Goal: Information Seeking & Learning: Find specific fact

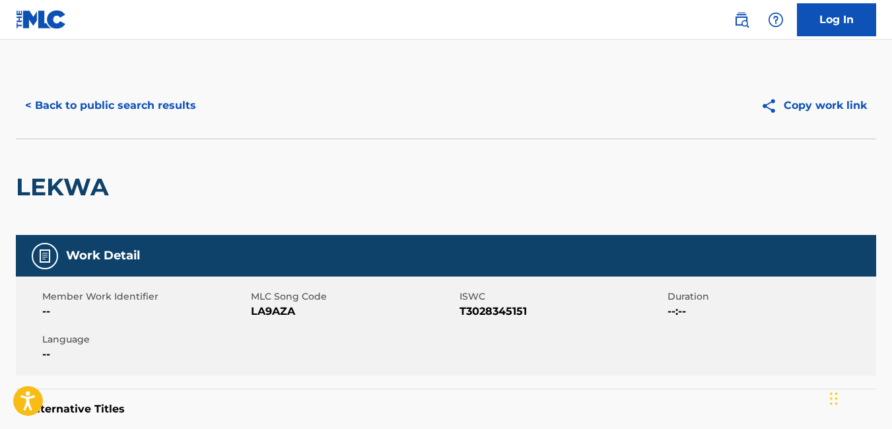
click at [27, 101] on button "< Back to public search results" at bounding box center [111, 105] width 190 height 33
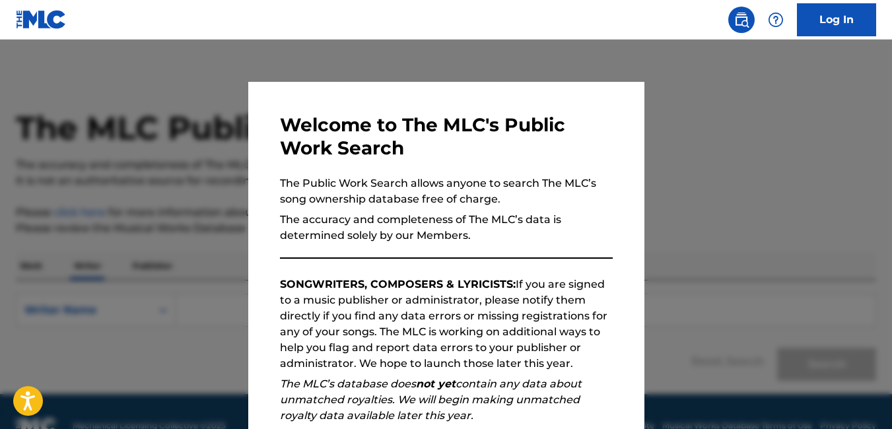
click at [136, 299] on div at bounding box center [446, 254] width 892 height 429
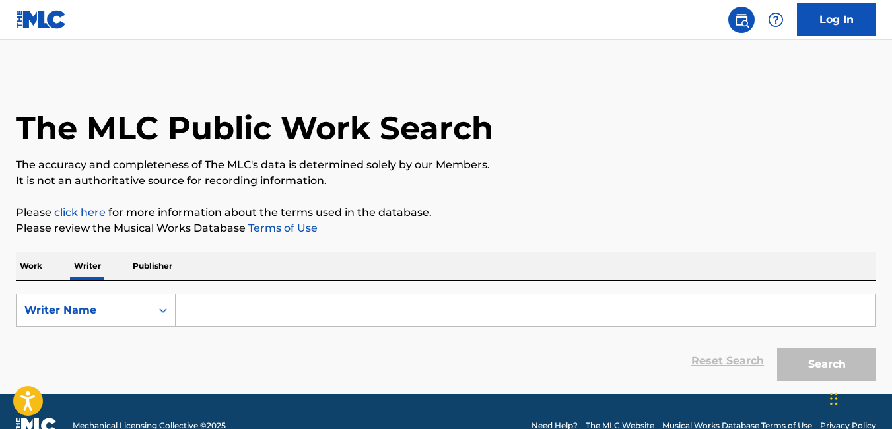
click at [234, 316] on input "Search Form" at bounding box center [526, 311] width 700 height 32
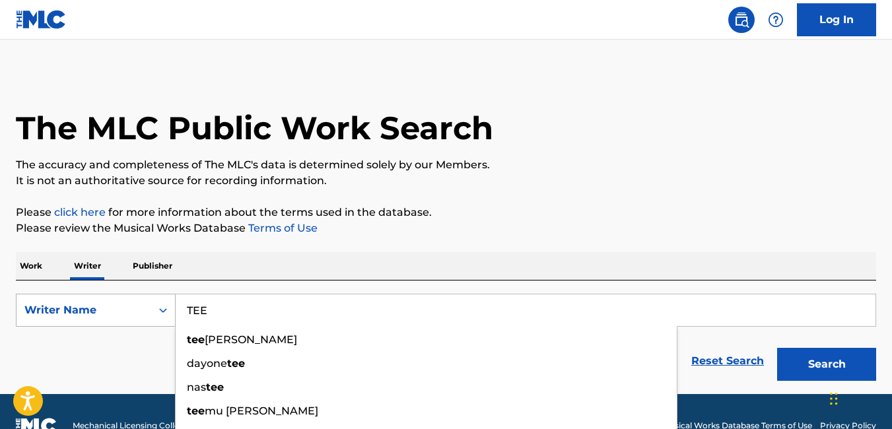
drag, startPoint x: 217, startPoint y: 310, endPoint x: 98, endPoint y: 315, distance: 119.0
click at [98, 315] on div "SearchWithCriteria097b73f5-6bf0-464e-a270-84d62640fa4a Writer Name TEE tee jay …" at bounding box center [446, 310] width 860 height 33
paste input "MITAYO IBITOYE (TEE-Y MIX)"
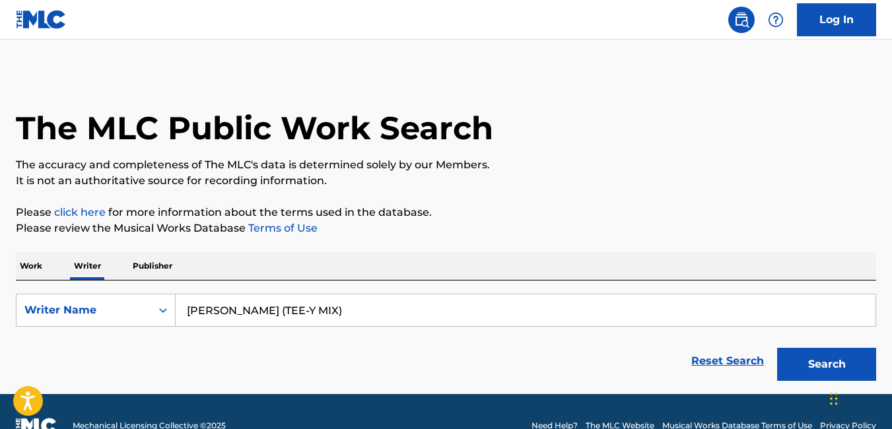
click at [397, 307] on input "TEMITAYO IBITOYE (TEE-Y MIX)" at bounding box center [526, 311] width 700 height 32
type input "[PERSON_NAME]"
click at [807, 364] on button "Search" at bounding box center [826, 364] width 99 height 33
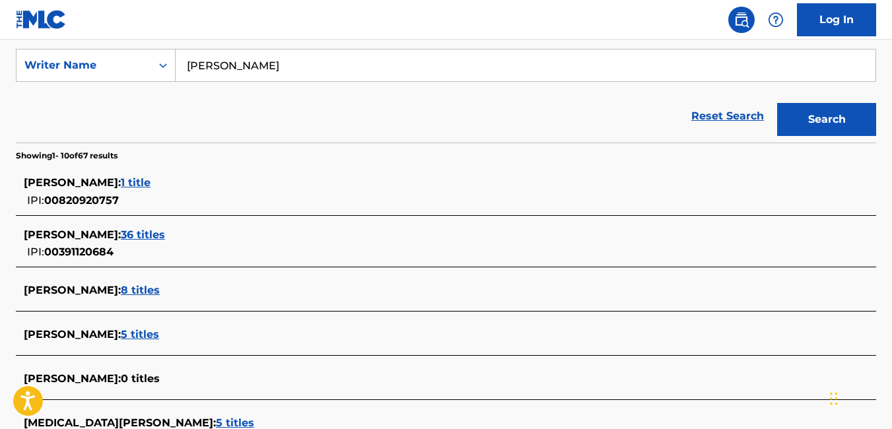
scroll to position [250, 0]
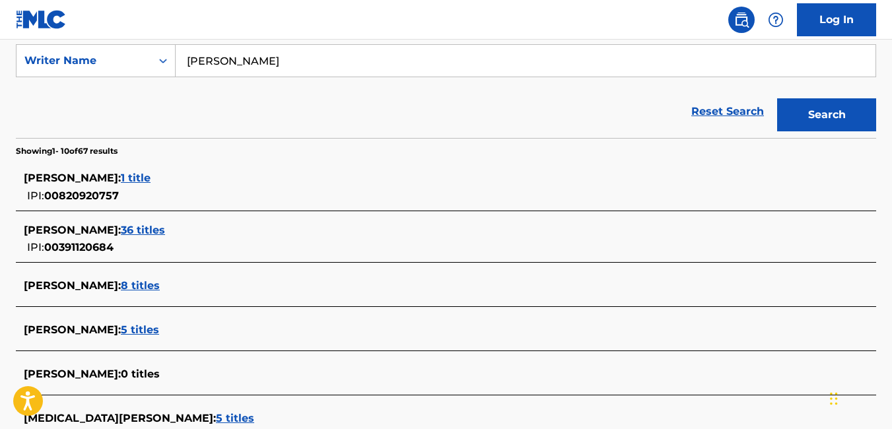
click at [139, 233] on span "36 titles" at bounding box center [143, 230] width 44 height 13
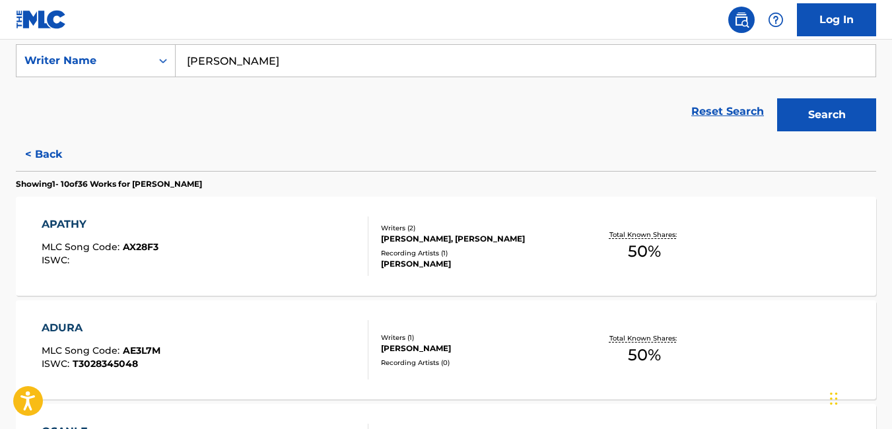
click at [139, 233] on div "APATHY MLC Song Code : AX28F3 ISWC :" at bounding box center [100, 246] width 117 height 59
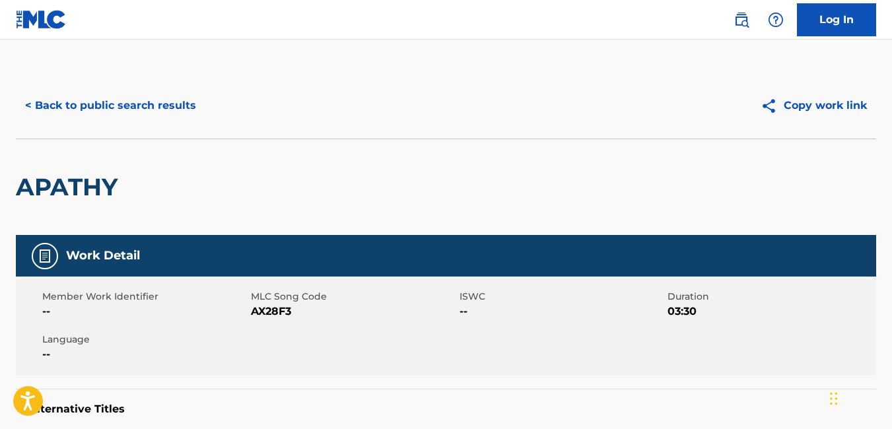
click at [28, 102] on button "< Back to public search results" at bounding box center [111, 105] width 190 height 33
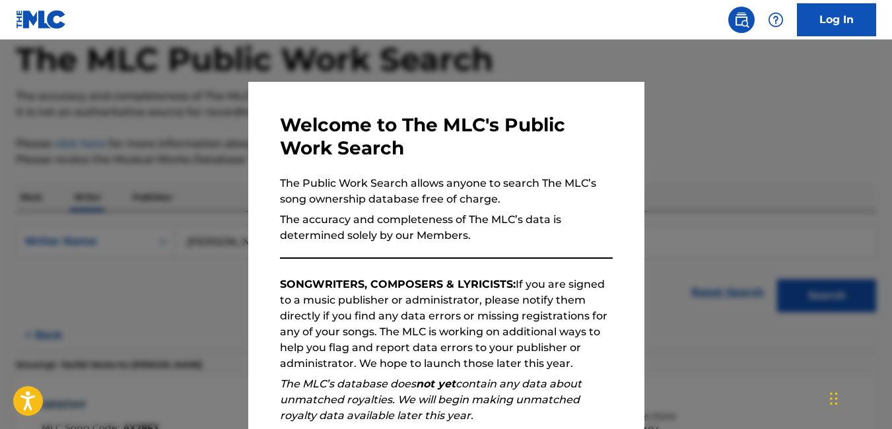
click at [170, 289] on div at bounding box center [446, 254] width 892 height 429
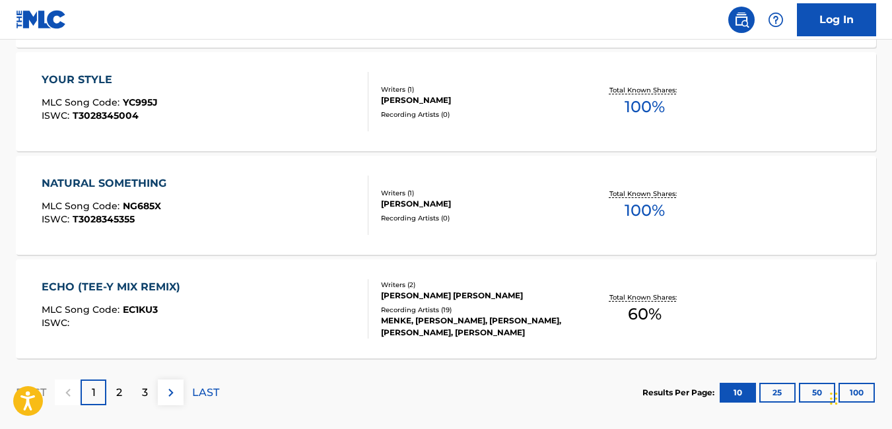
scroll to position [1187, 0]
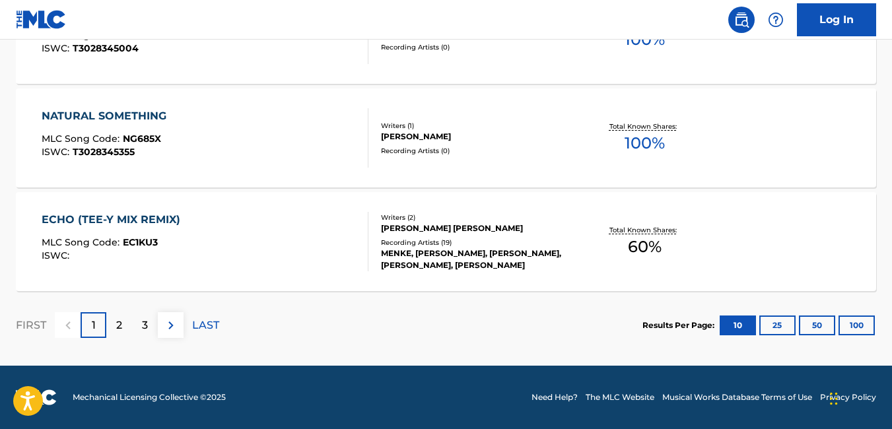
click at [864, 329] on button "100" at bounding box center [857, 326] width 36 height 20
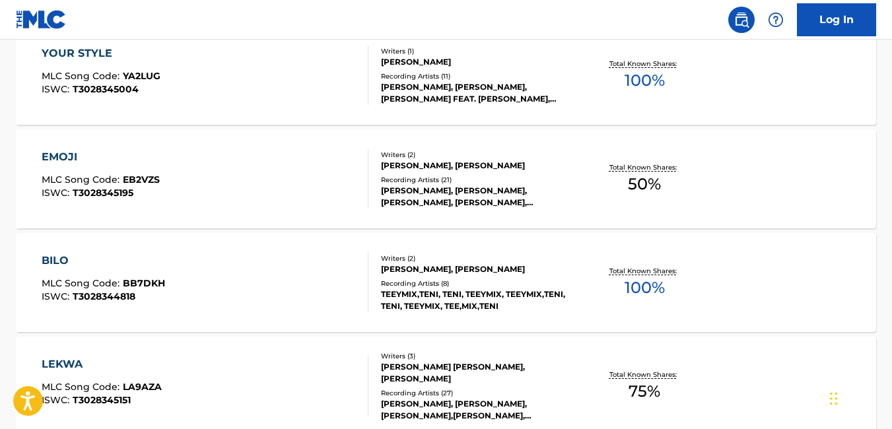
scroll to position [2723, 0]
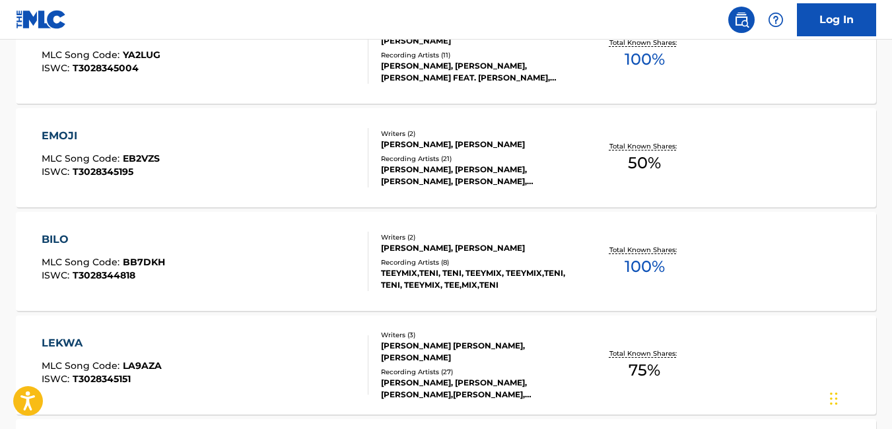
click at [247, 267] on div "BILO MLC Song Code : BB7DKH ISWC : T3028344818" at bounding box center [205, 261] width 327 height 59
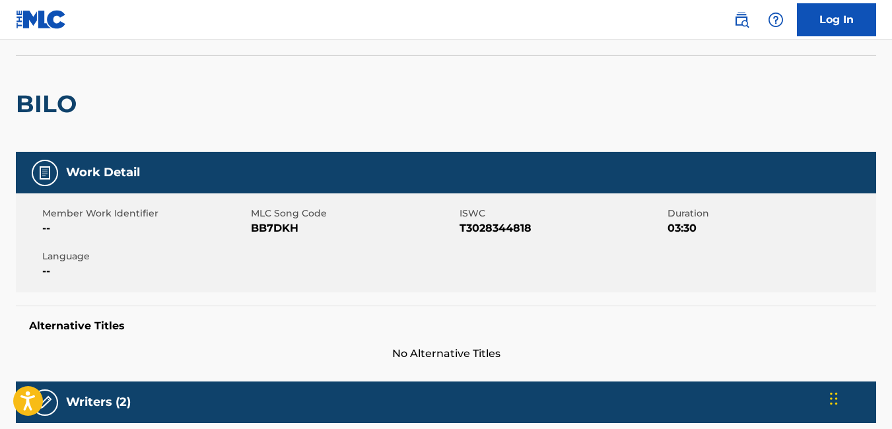
scroll to position [81, 0]
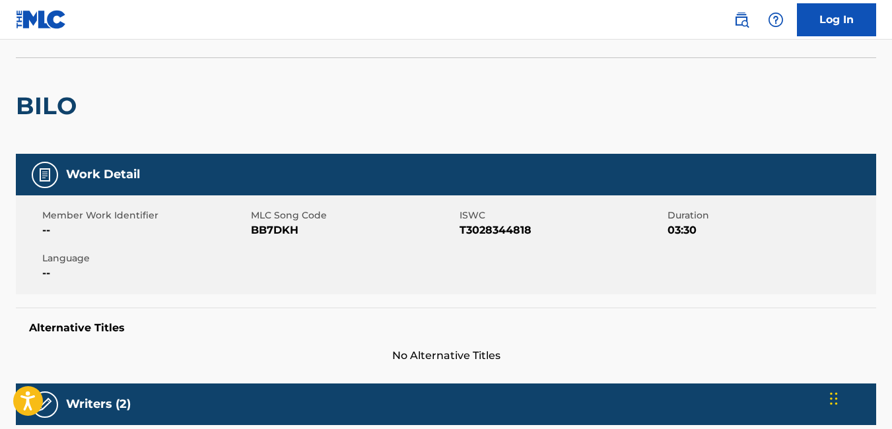
click at [156, 348] on span "No Alternative Titles" at bounding box center [446, 356] width 860 height 16
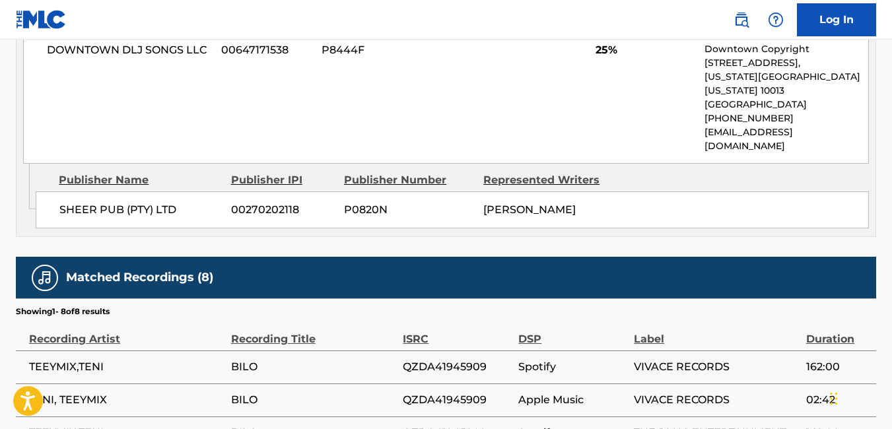
scroll to position [1264, 0]
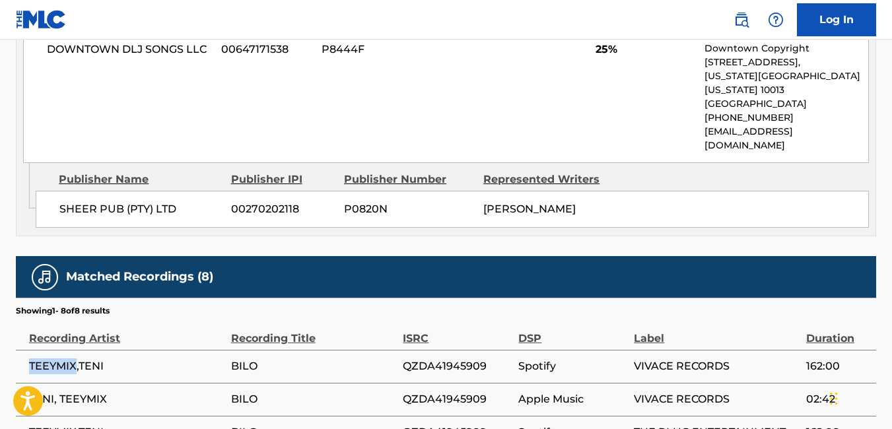
drag, startPoint x: 29, startPoint y: 285, endPoint x: 76, endPoint y: 289, distance: 47.1
click at [76, 359] on span "TEEYMIX,TENI" at bounding box center [126, 367] width 195 height 16
copy span "TEEYMIX"
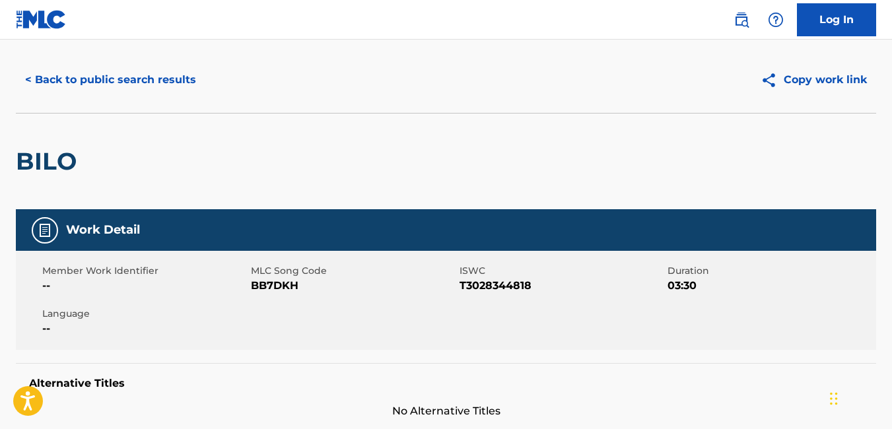
scroll to position [0, 0]
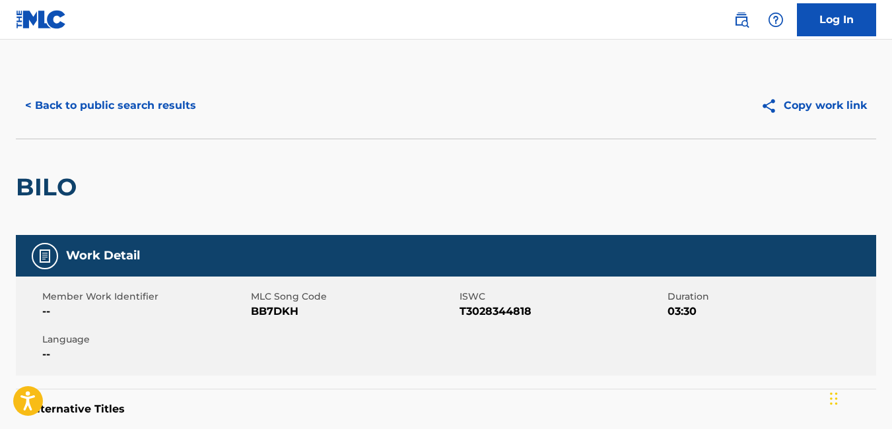
click at [42, 108] on button "< Back to public search results" at bounding box center [111, 105] width 190 height 33
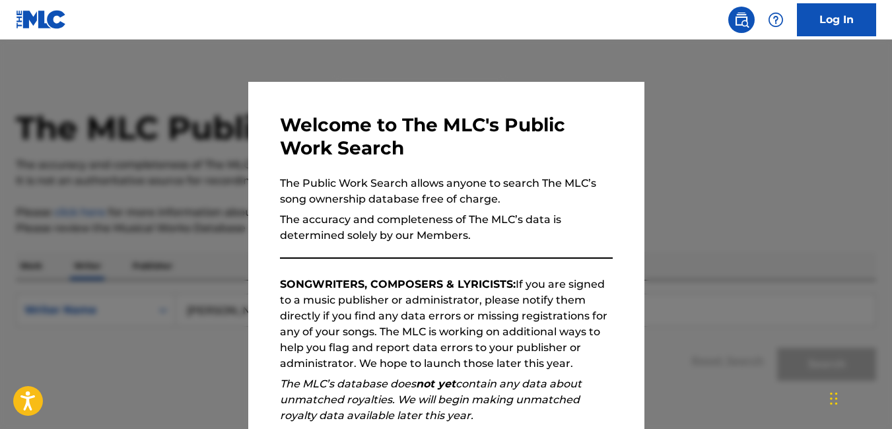
scroll to position [69, 0]
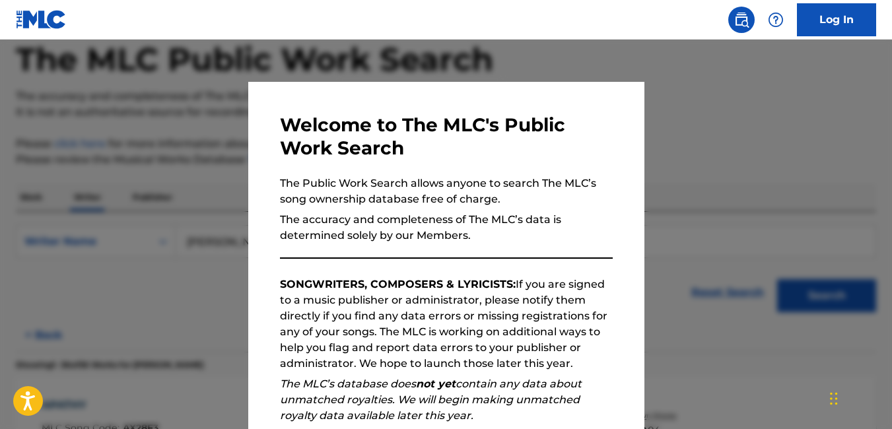
click at [158, 244] on div at bounding box center [446, 254] width 892 height 429
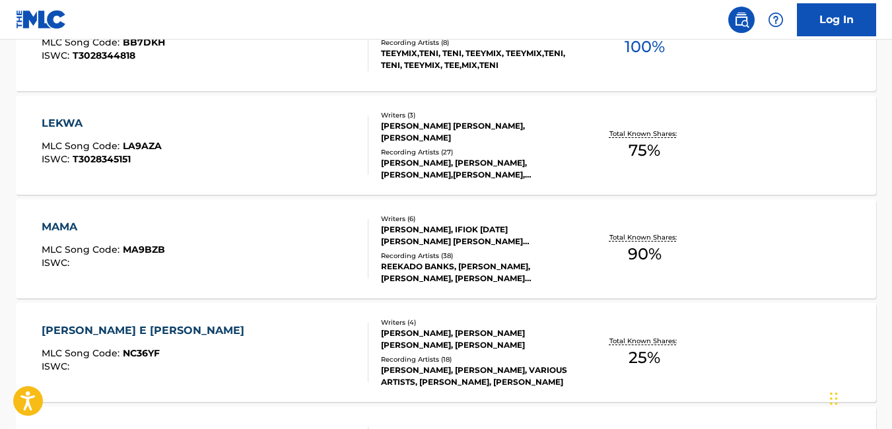
scroll to position [2943, 0]
click at [178, 246] on div "MAMA MLC Song Code : MA9BZB ISWC :" at bounding box center [205, 248] width 327 height 59
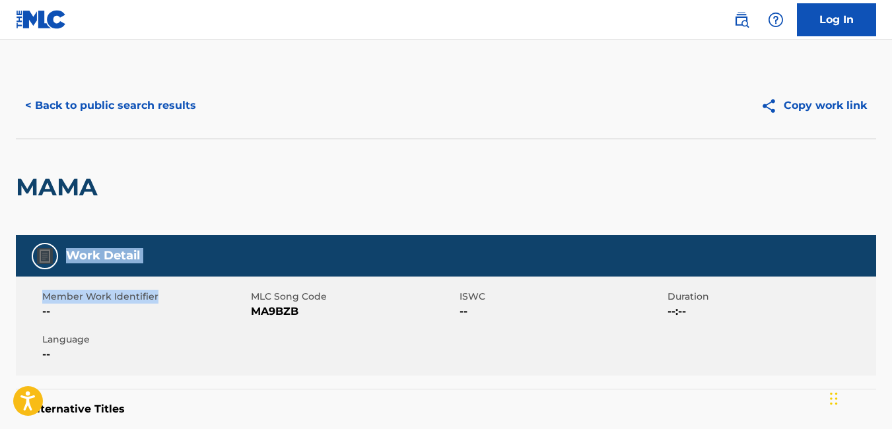
drag, startPoint x: 192, startPoint y: 248, endPoint x: 248, endPoint y: 304, distance: 79.4
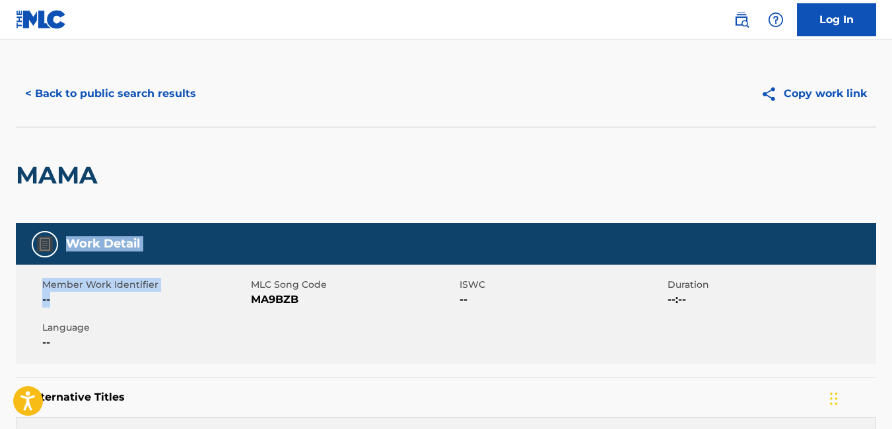
scroll to position [13, 0]
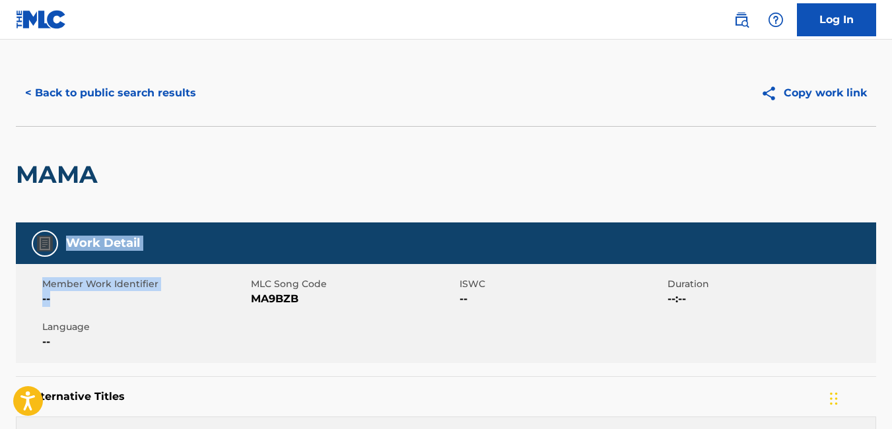
click at [23, 101] on button "< Back to public search results" at bounding box center [111, 93] width 190 height 33
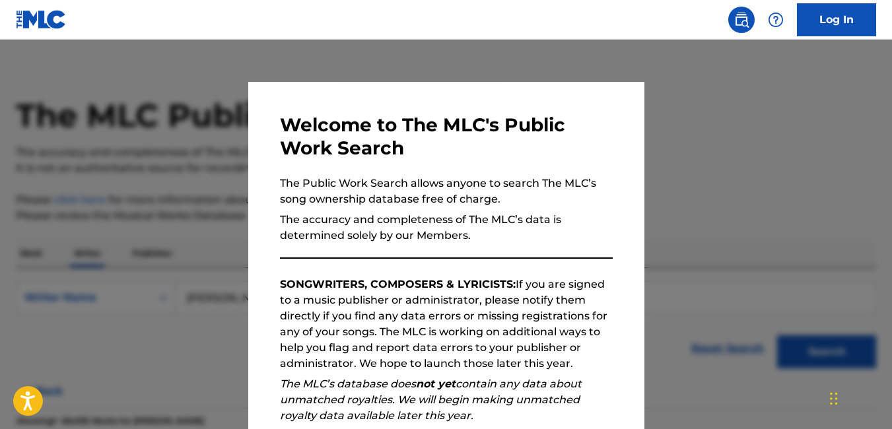
scroll to position [69, 0]
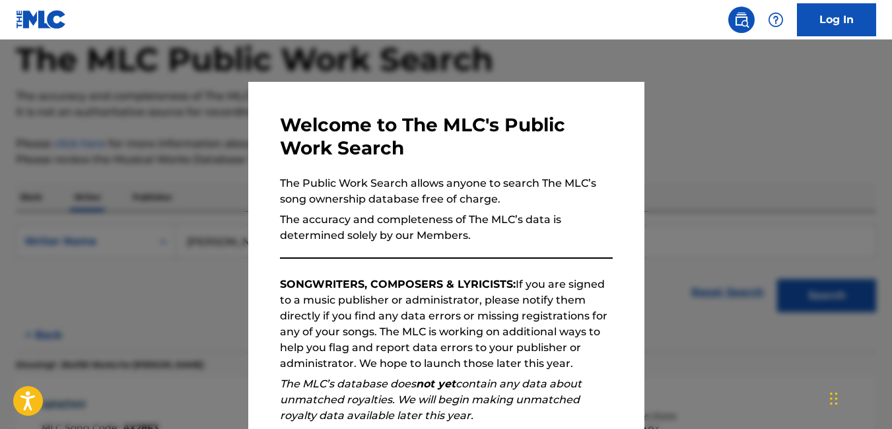
click at [154, 273] on div at bounding box center [446, 254] width 892 height 429
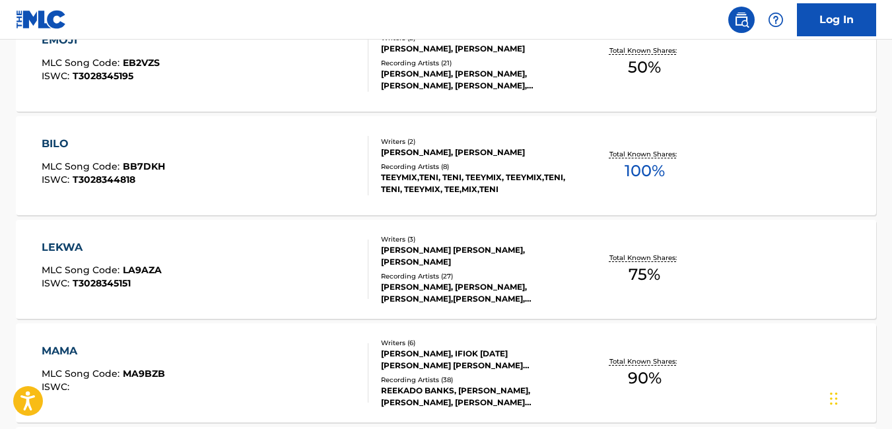
scroll to position [2828, 0]
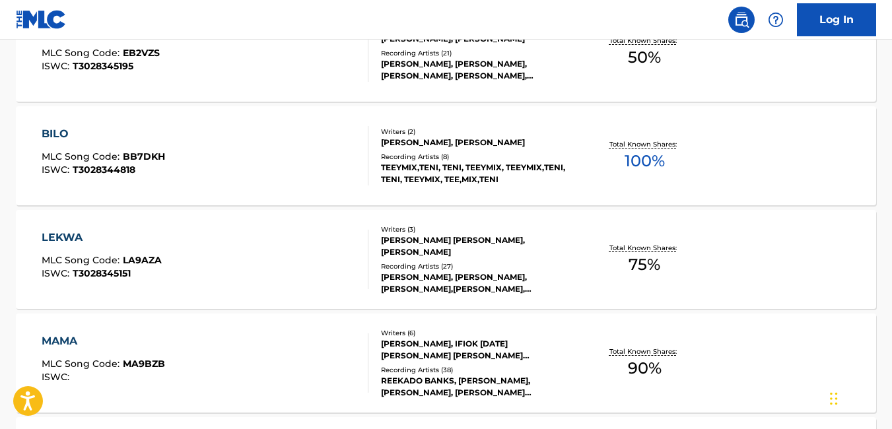
click at [172, 265] on div "LEKWA MLC Song Code : LA9AZA ISWC : T3028345151" at bounding box center [205, 259] width 327 height 59
click at [252, 244] on div "LEKWA MLC Song Code : LA9AZA ISWC : T3028345151" at bounding box center [205, 259] width 327 height 59
click at [116, 250] on div "LEKWA MLC Song Code : LA9AZA ISWC : T3028345151" at bounding box center [102, 259] width 120 height 59
click at [83, 234] on div "LEKWA" at bounding box center [102, 238] width 120 height 16
click at [571, 259] on div "Writers ( 3 ) AYOLEYI HANNIEL SOLOMON, LARRY NDIANEFO, TEMITAYO IBITOYE Recordi…" at bounding box center [470, 260] width 204 height 71
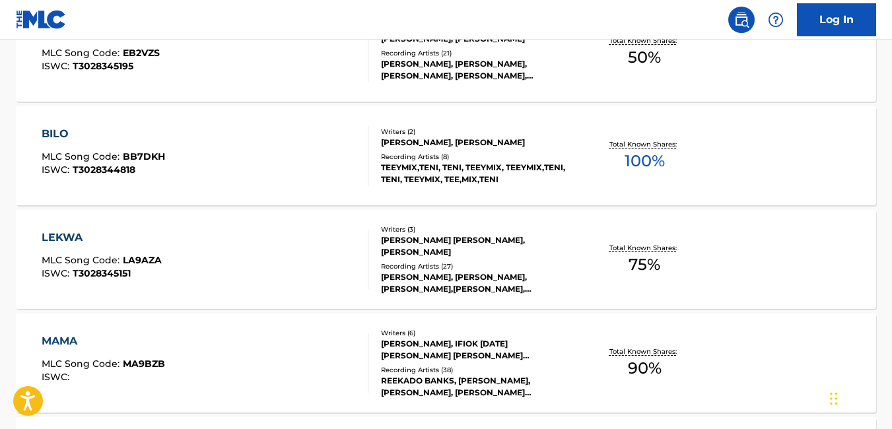
click at [339, 263] on div "LEKWA MLC Song Code : LA9AZA ISWC : T3028345151" at bounding box center [205, 259] width 327 height 59
click at [270, 246] on div "LEKWA MLC Song Code : LA9AZA ISWC : T3028345151" at bounding box center [205, 259] width 327 height 59
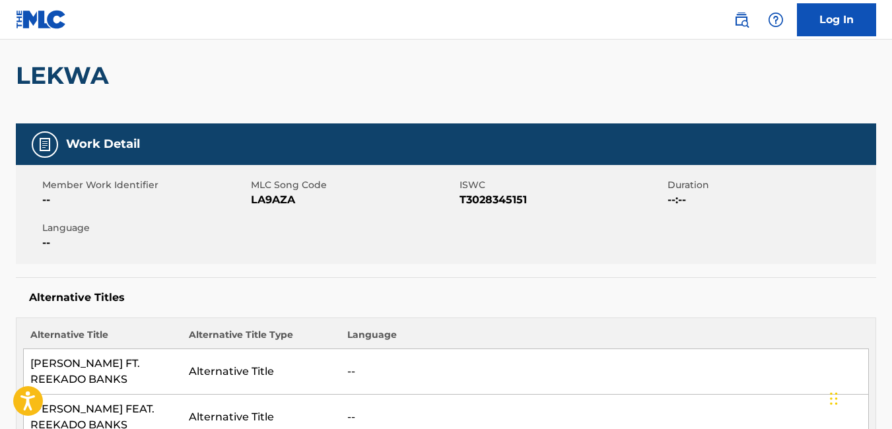
scroll to position [111, 0]
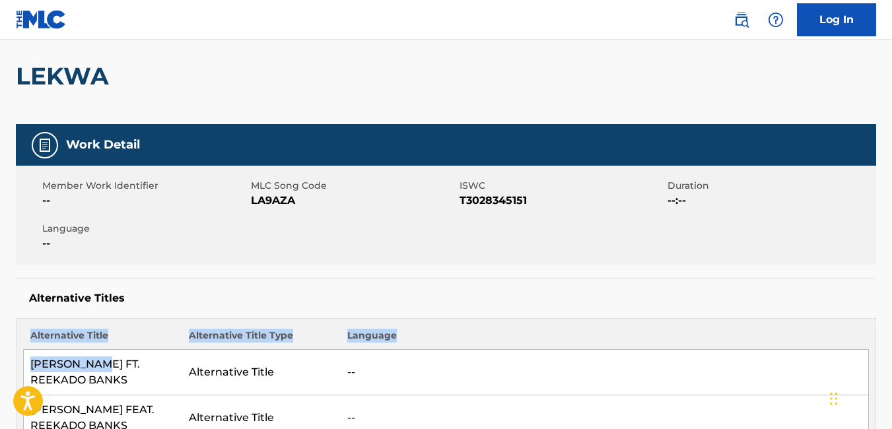
drag, startPoint x: 110, startPoint y: 366, endPoint x: 1, endPoint y: 355, distance: 109.5
drag, startPoint x: 1, startPoint y: 355, endPoint x: 108, endPoint y: 362, distance: 107.9
click at [108, 362] on td "[PERSON_NAME] FT. REEKADO BANKS" at bounding box center [103, 373] width 158 height 46
drag, startPoint x: 108, startPoint y: 362, endPoint x: 32, endPoint y: 367, distance: 76.7
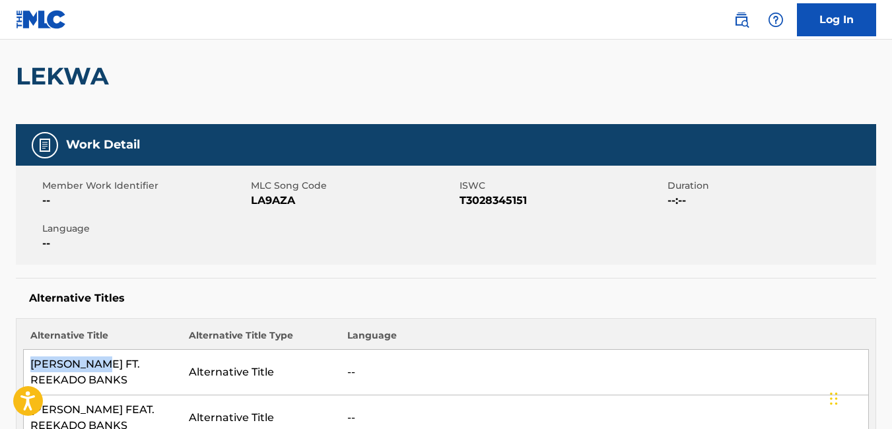
click at [32, 367] on td "[PERSON_NAME] FT. REEKADO BANKS" at bounding box center [103, 373] width 158 height 46
copy td "[PERSON_NAME]"
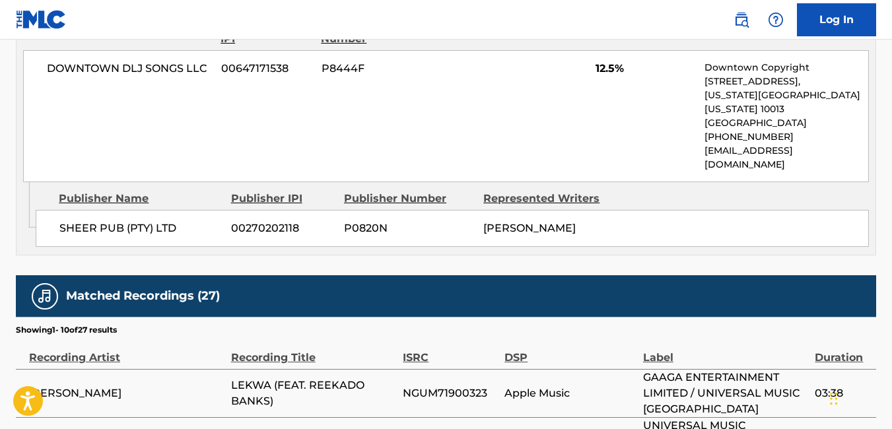
scroll to position [1386, 0]
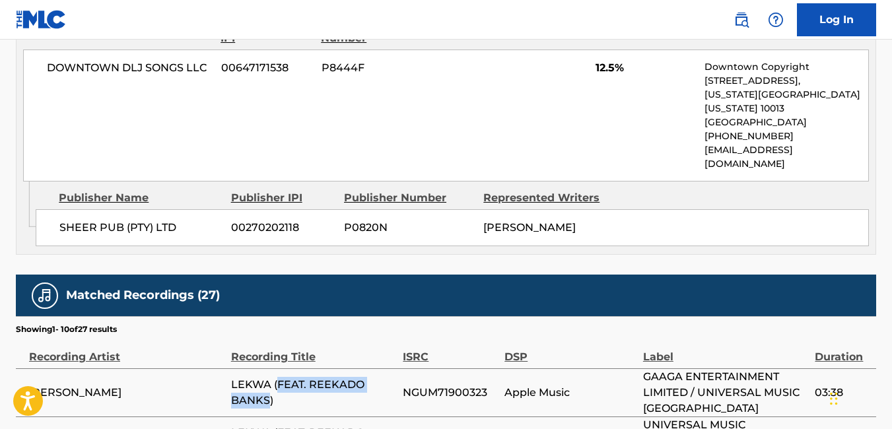
drag, startPoint x: 278, startPoint y: 314, endPoint x: 267, endPoint y: 327, distance: 16.4
click at [267, 377] on span "LEKWA (FEAT. REEKADO BANKS)" at bounding box center [314, 393] width 166 height 32
copy span "FEAT. REEKADO BANKS"
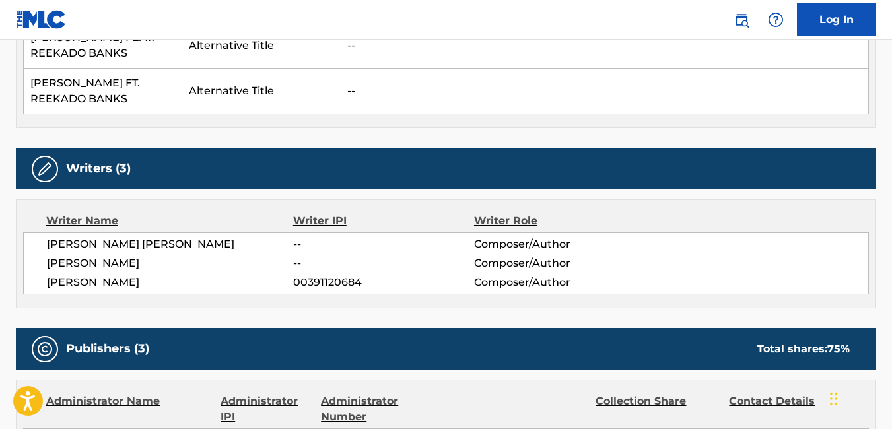
scroll to position [445, 0]
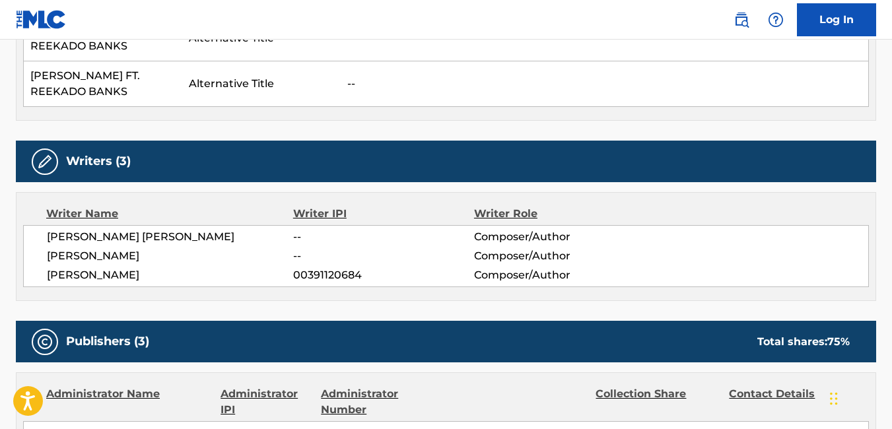
copy span "FEAT. REEKADO BANKS"
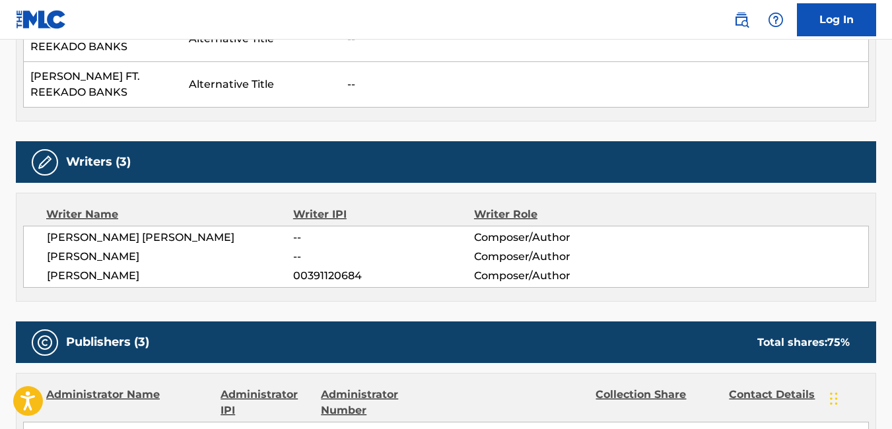
scroll to position [444, 0]
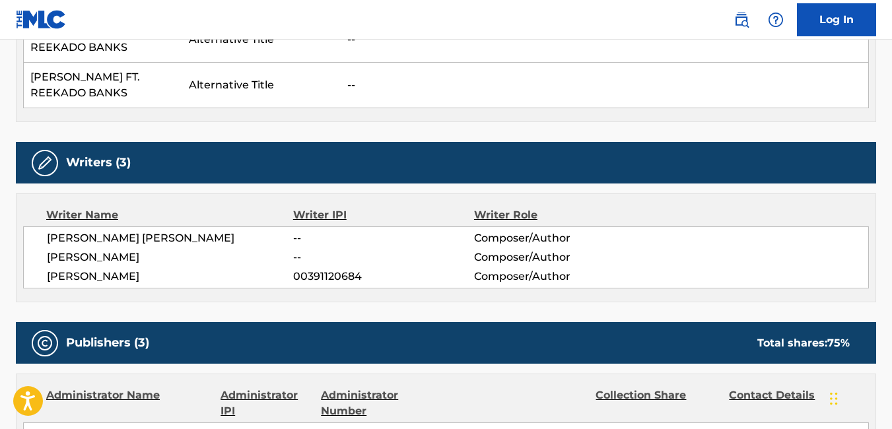
click at [127, 244] on span "[PERSON_NAME] [PERSON_NAME]" at bounding box center [170, 238] width 246 height 16
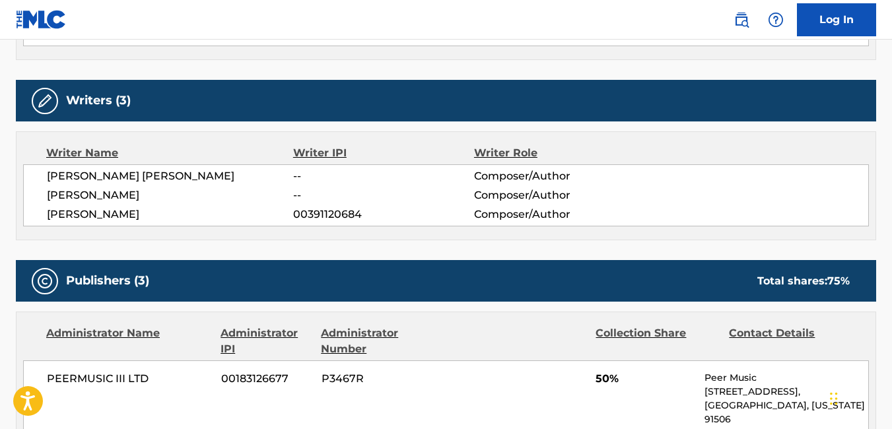
scroll to position [509, 0]
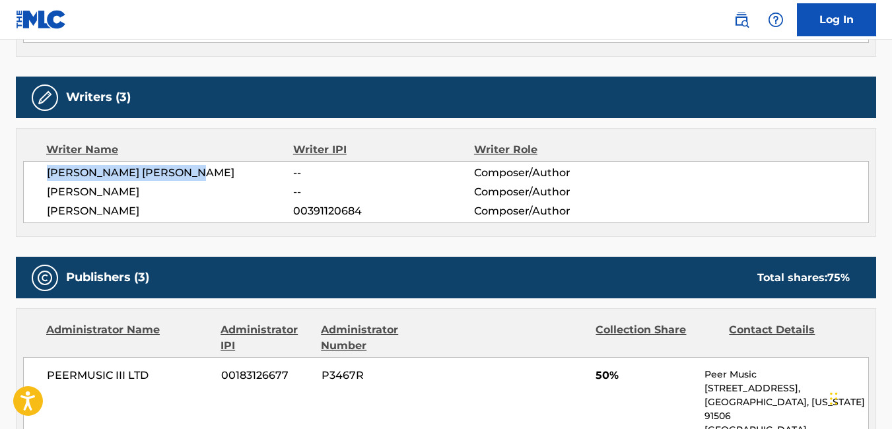
drag, startPoint x: 45, startPoint y: 171, endPoint x: 207, endPoint y: 175, distance: 162.5
click at [207, 175] on div "AYOLEYI HANNIEL SOLOMON -- Composer/Author LARRY NDIANEFO -- Composer/Author TE…" at bounding box center [446, 192] width 846 height 62
copy span "AYOLEYI HANNIEL SOLOMON"
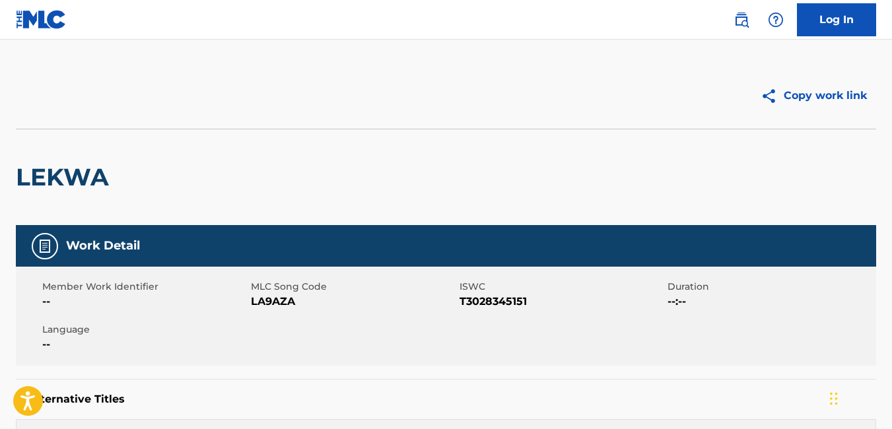
scroll to position [0, 0]
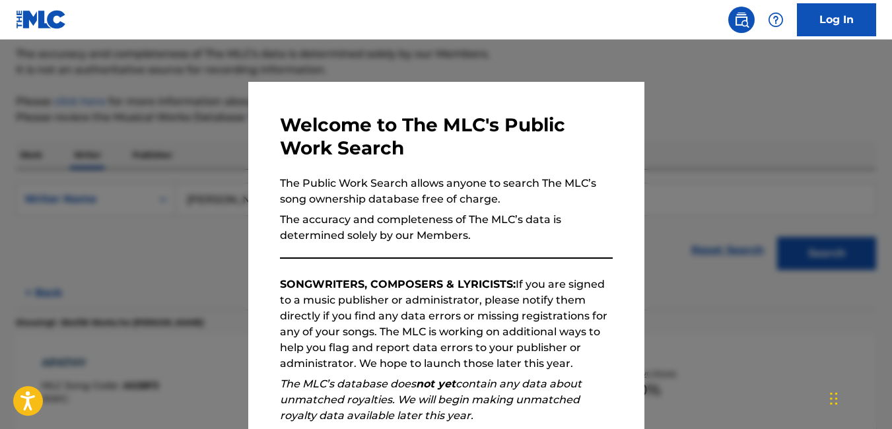
click at [188, 238] on div at bounding box center [446, 254] width 892 height 429
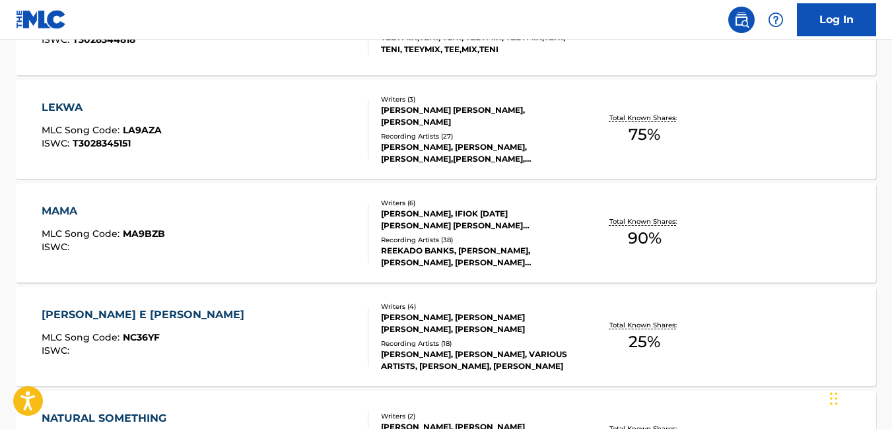
scroll to position [2957, 0]
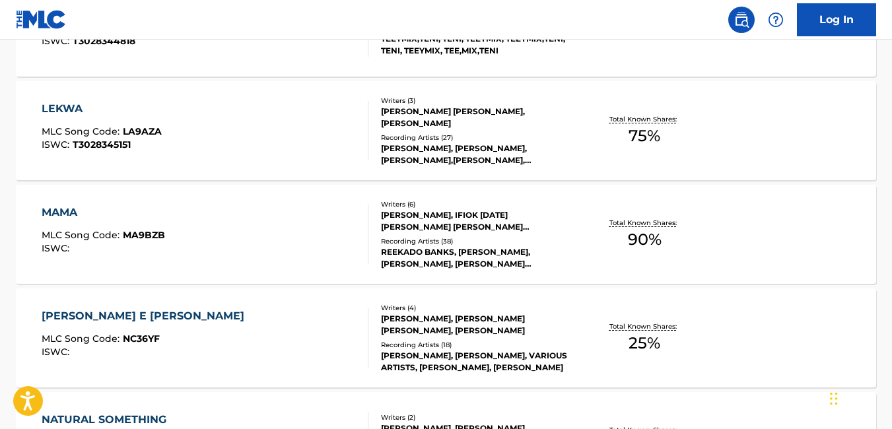
click at [270, 227] on div "MAMA MLC Song Code : MA9BZB ISWC :" at bounding box center [205, 234] width 327 height 59
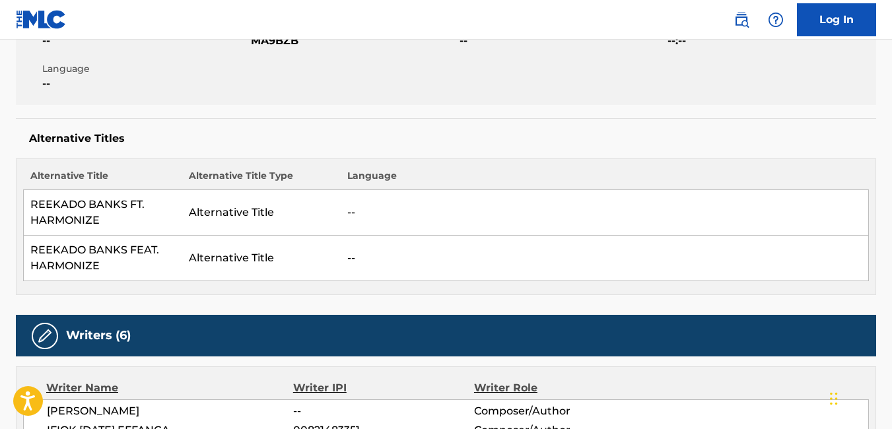
scroll to position [276, 0]
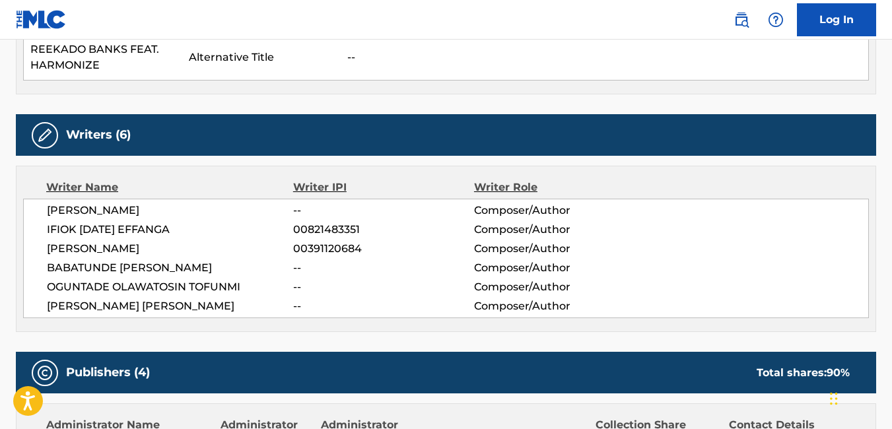
click at [442, 298] on span "--" at bounding box center [383, 306] width 181 height 16
click at [443, 285] on span "--" at bounding box center [383, 287] width 181 height 16
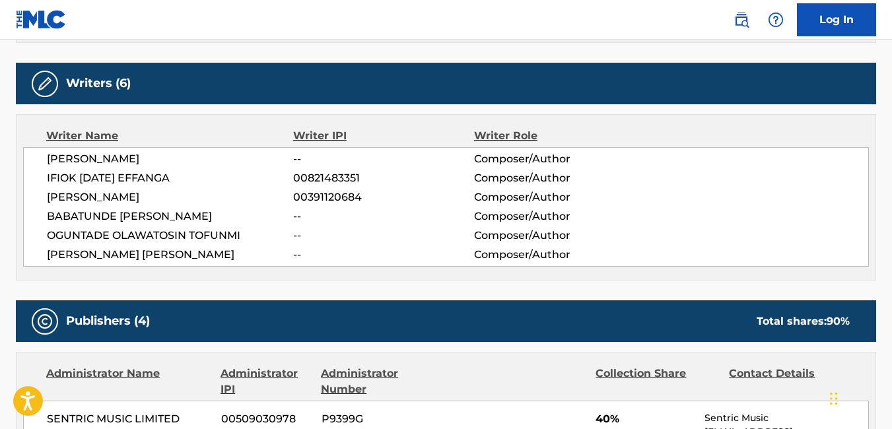
scroll to position [524, 0]
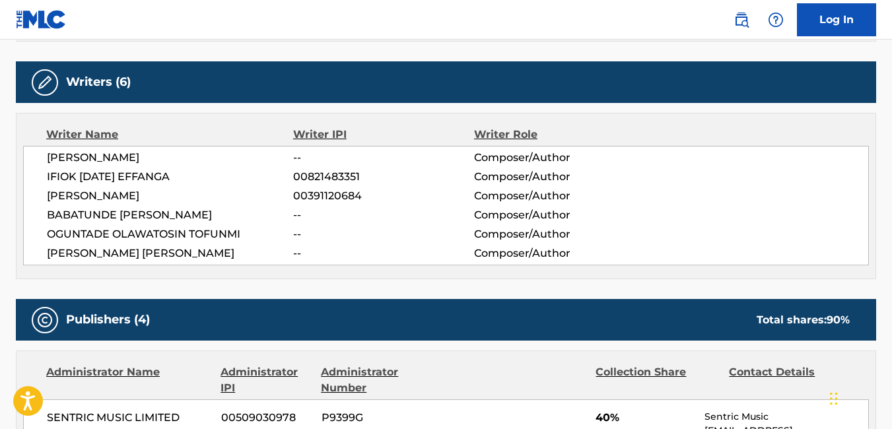
click at [270, 227] on span "OGUNTADE OLAWATOSIN TOFUNMI" at bounding box center [170, 235] width 246 height 16
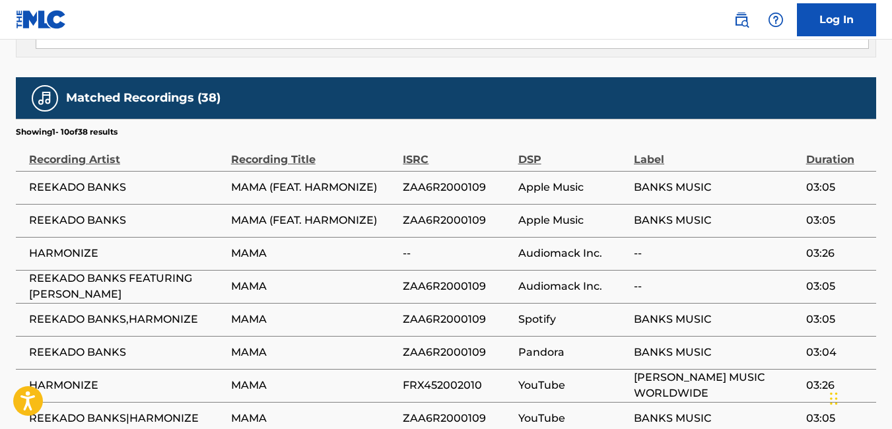
scroll to position [1669, 0]
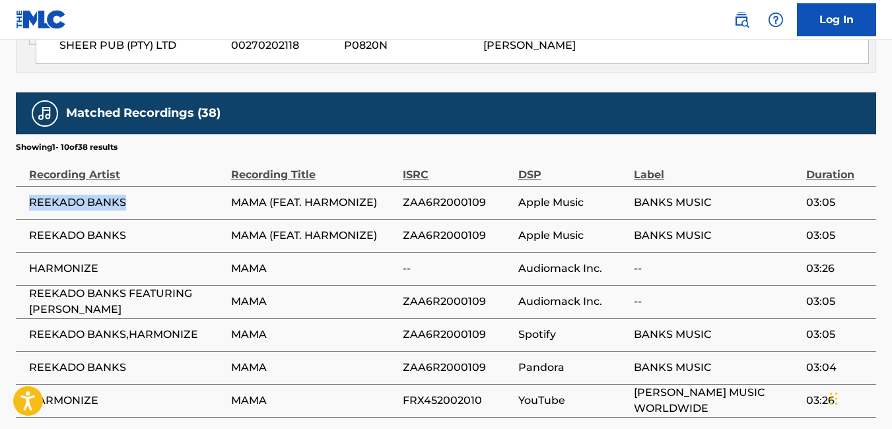
drag, startPoint x: 29, startPoint y: 131, endPoint x: 130, endPoint y: 123, distance: 101.4
click at [130, 186] on td "REEKADO BANKS" at bounding box center [123, 202] width 215 height 33
copy span "REEKADO BANKS"
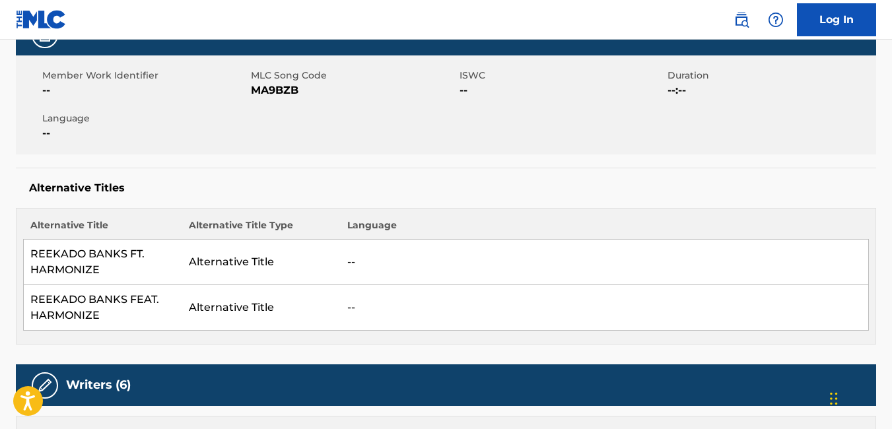
scroll to position [224, 0]
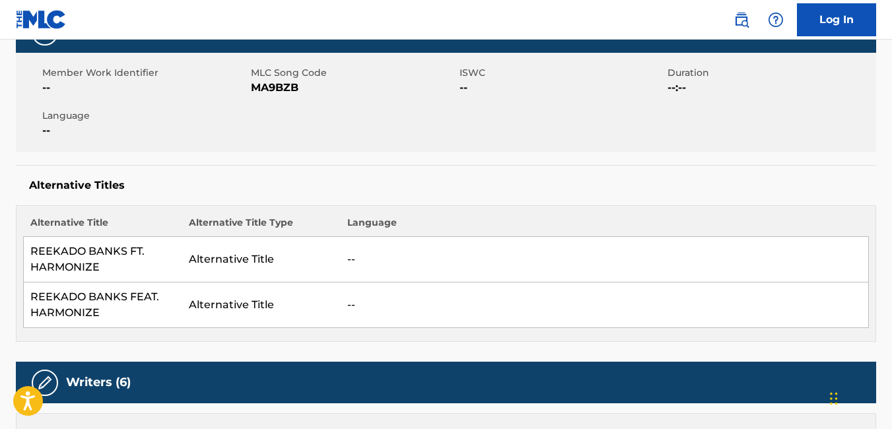
click at [26, 249] on td "REEKADO BANKS FT. HARMONIZE" at bounding box center [103, 260] width 158 height 46
drag, startPoint x: 28, startPoint y: 250, endPoint x: 138, endPoint y: 273, distance: 112.8
click at [138, 273] on td "REEKADO BANKS FT. HARMONIZE" at bounding box center [103, 260] width 158 height 46
copy td "REEKADO BANKS FT. HARMONIZE"
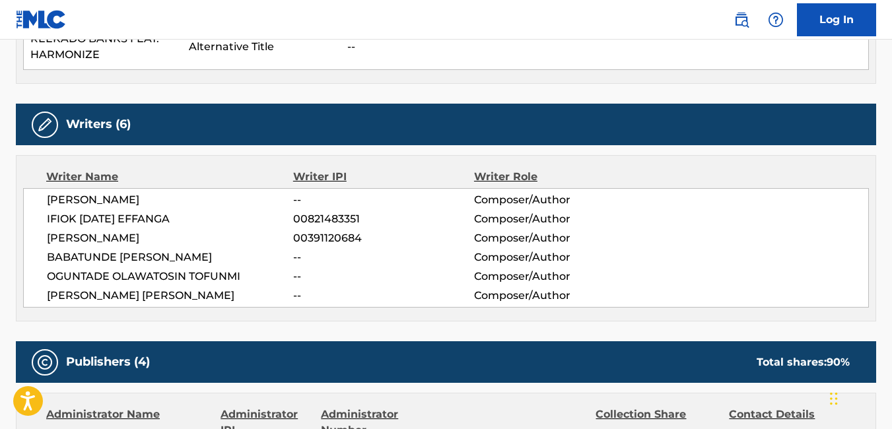
scroll to position [483, 0]
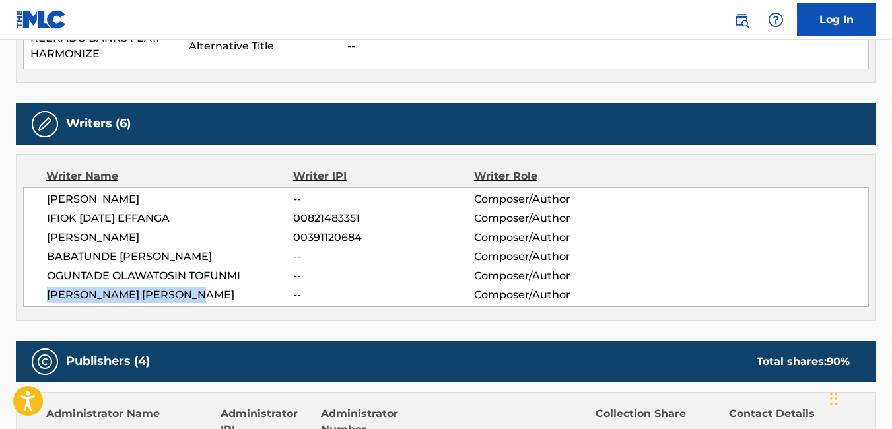
drag, startPoint x: 48, startPoint y: 298, endPoint x: 227, endPoint y: 309, distance: 180.0
click at [227, 309] on div "Writer Name Writer IPI Writer Role [PERSON_NAME] -- Composer/Author IFIOK [DATE…" at bounding box center [446, 238] width 860 height 166
copy span "[PERSON_NAME] [PERSON_NAME]"
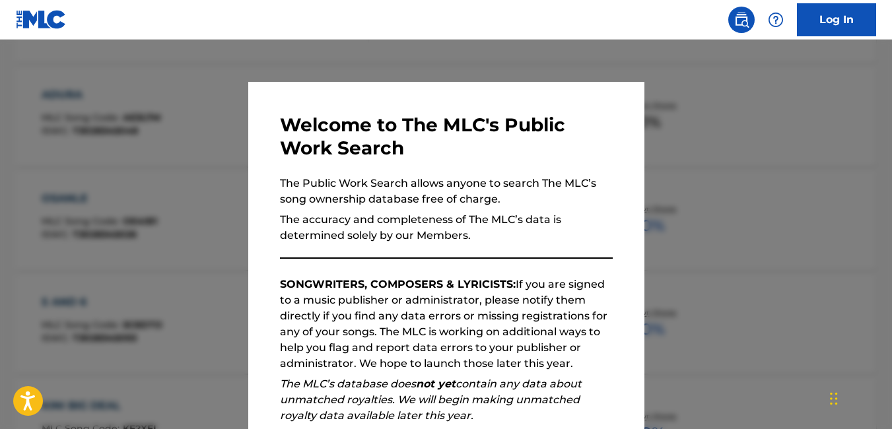
click at [215, 236] on div at bounding box center [446, 254] width 892 height 429
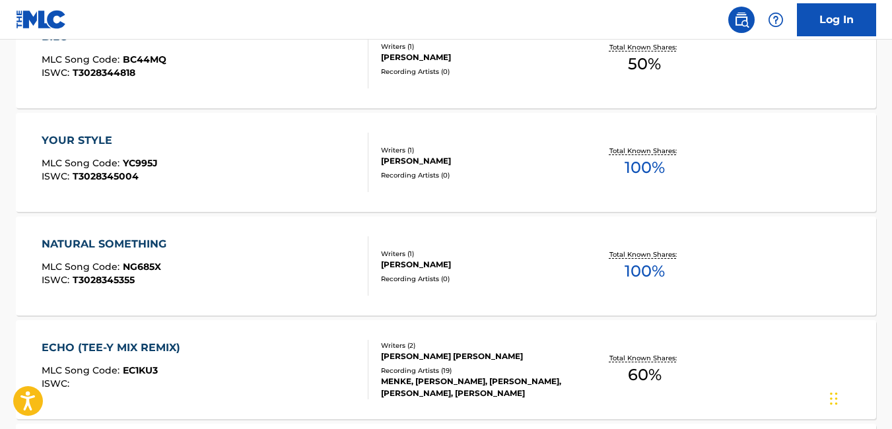
scroll to position [1080, 0]
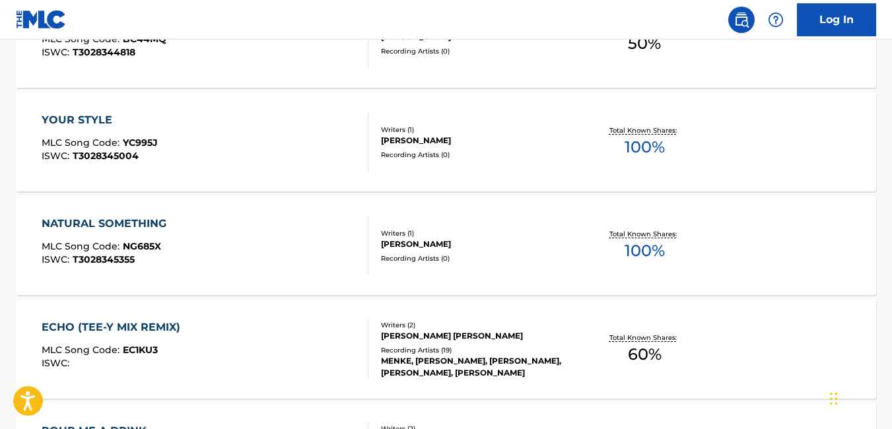
click at [239, 145] on div "YOUR STYLE MLC Song Code : YC995J ISWC : T3028345004" at bounding box center [205, 141] width 327 height 59
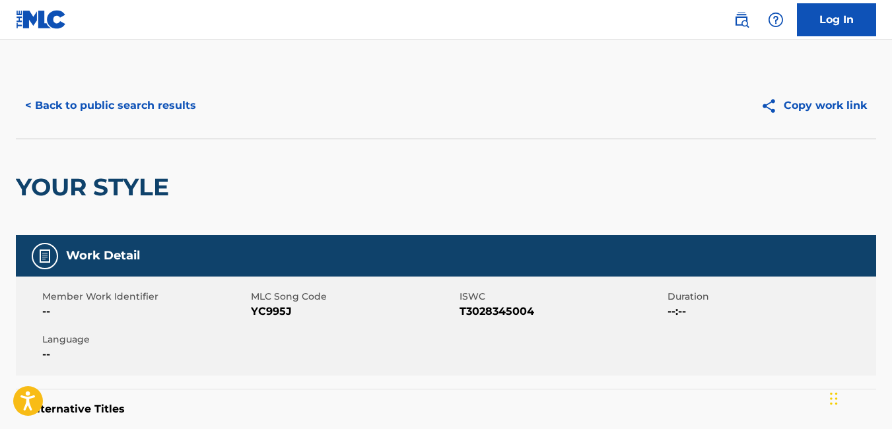
click at [23, 109] on button "< Back to public search results" at bounding box center [111, 105] width 190 height 33
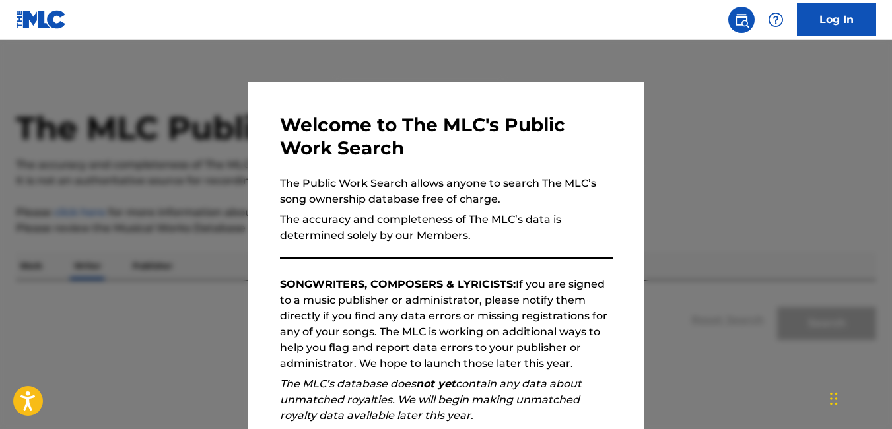
scroll to position [69, 0]
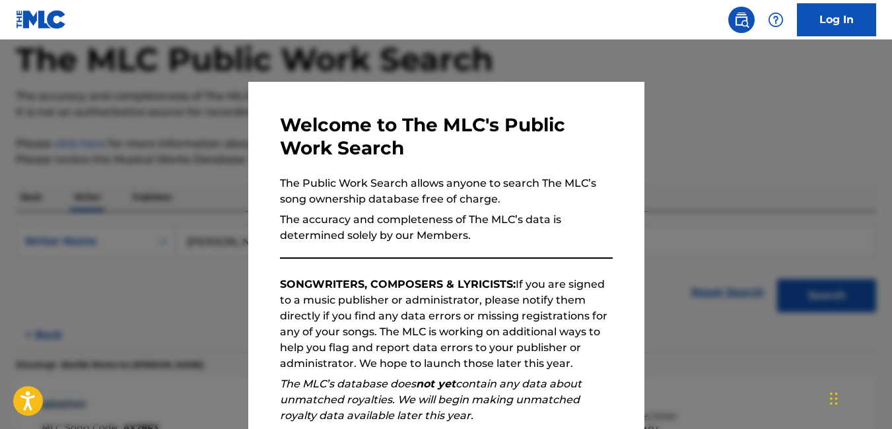
click at [139, 312] on div at bounding box center [446, 254] width 892 height 429
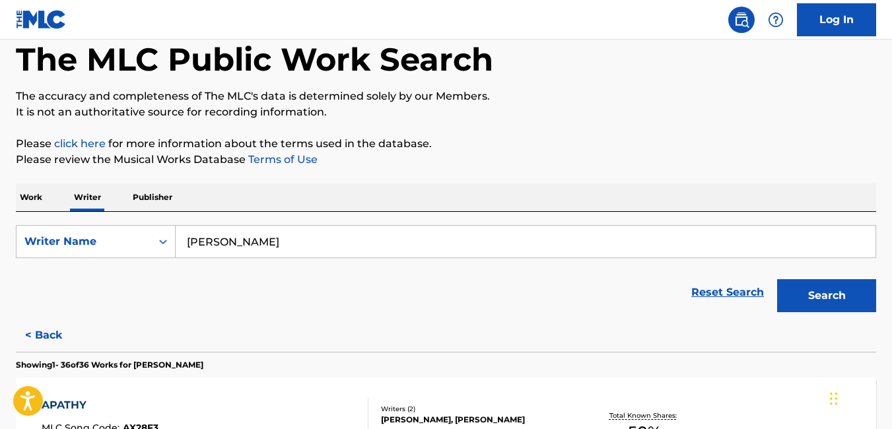
click at [139, 312] on div "Reset Search Search" at bounding box center [446, 292] width 860 height 53
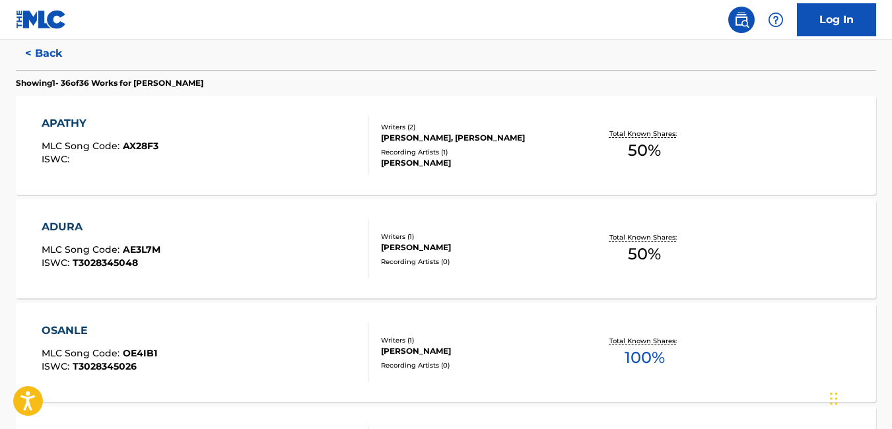
scroll to position [361, 0]
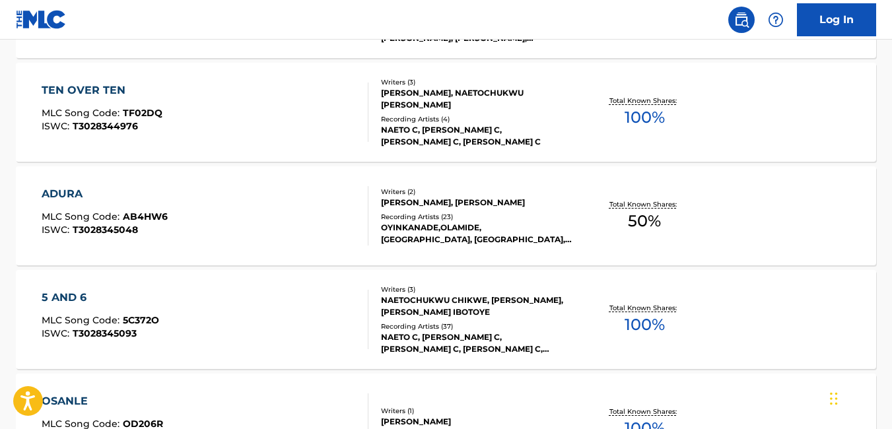
click at [341, 309] on div "5 AND 6 MLC Song Code : 5C372O ISWC : T3028345093" at bounding box center [205, 319] width 327 height 59
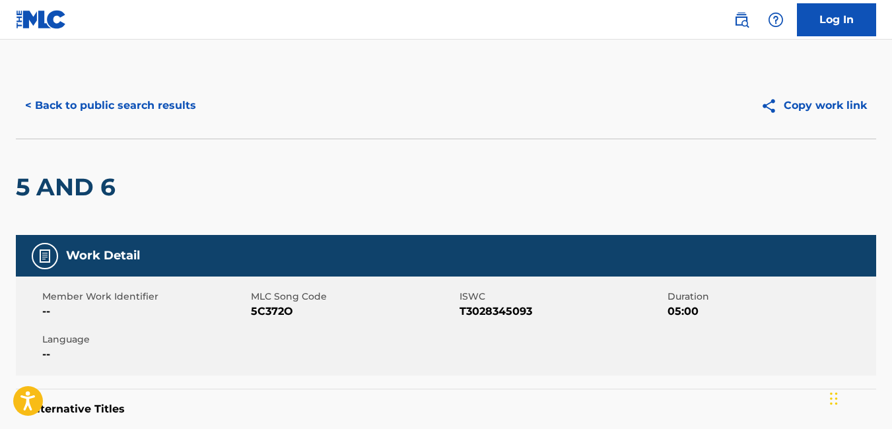
click at [26, 110] on button "< Back to public search results" at bounding box center [111, 105] width 190 height 33
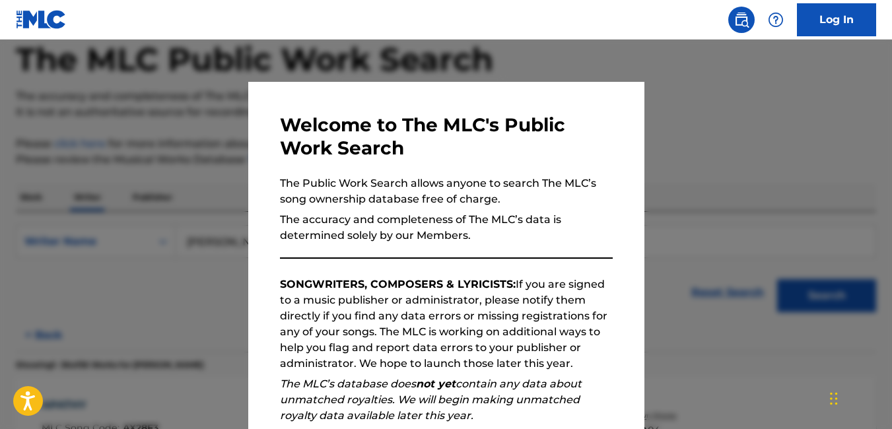
click at [198, 267] on div at bounding box center [446, 254] width 892 height 429
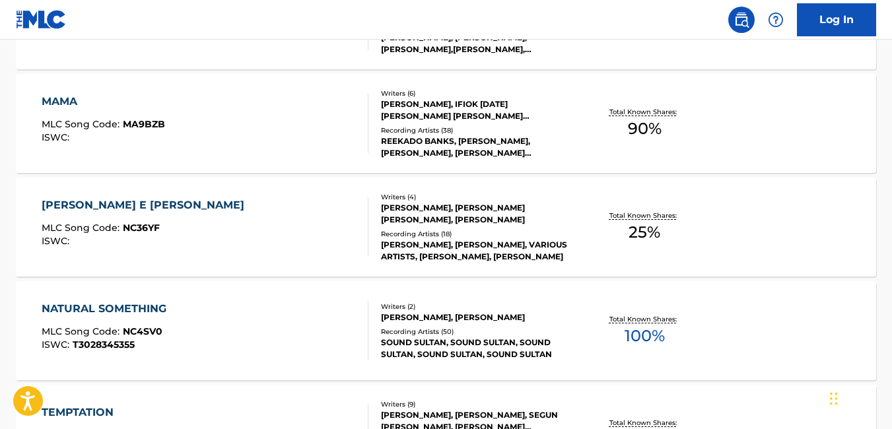
scroll to position [3069, 0]
click at [250, 242] on div "[PERSON_NAME] E [PERSON_NAME] MLC Song Code : NC36YF ISWC :" at bounding box center [205, 226] width 327 height 59
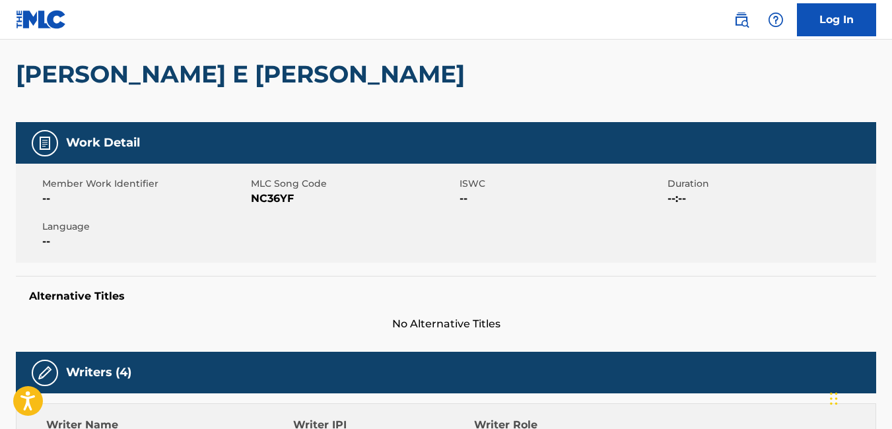
scroll to position [114, 0]
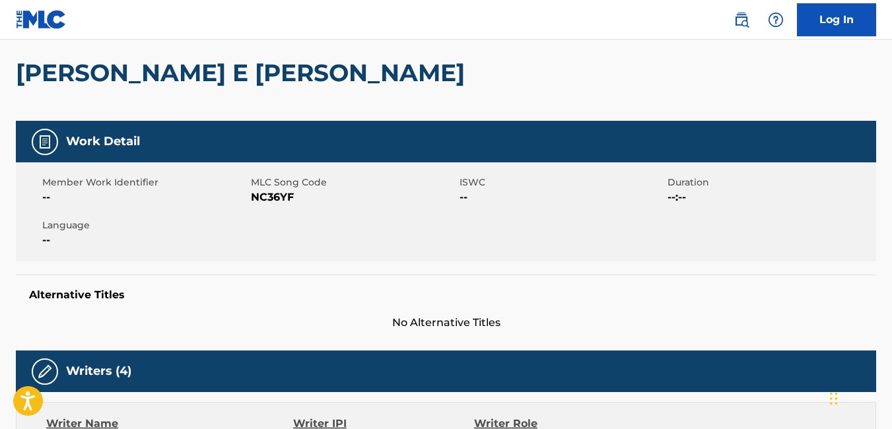
click at [575, 301] on h5 "Alternative Titles" at bounding box center [446, 295] width 834 height 13
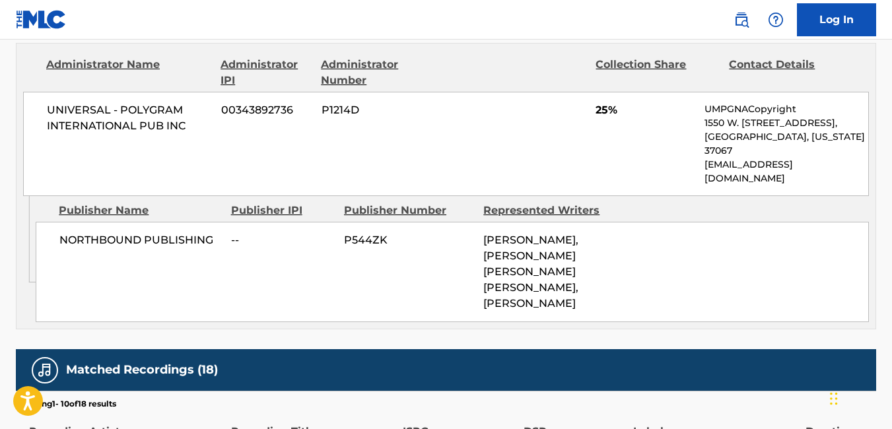
scroll to position [757, 0]
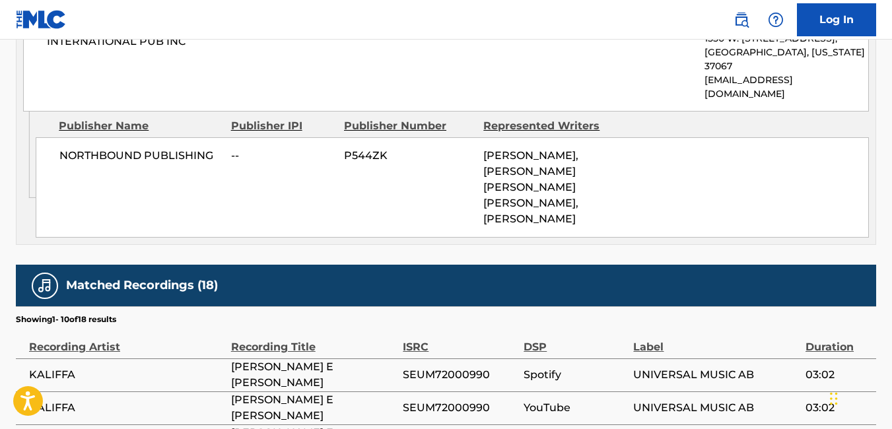
click at [327, 359] on span "[PERSON_NAME] E [PERSON_NAME]" at bounding box center [314, 375] width 166 height 32
drag, startPoint x: 327, startPoint y: 359, endPoint x: 228, endPoint y: 358, distance: 98.4
click at [228, 359] on tr "KALIFFA [PERSON_NAME] E [PERSON_NAME] SEUM72000990 Spotify UNIVERSAL MUSIC AB 0…" at bounding box center [446, 375] width 860 height 33
copy tr "[PERSON_NAME] E [PERSON_NAME]"
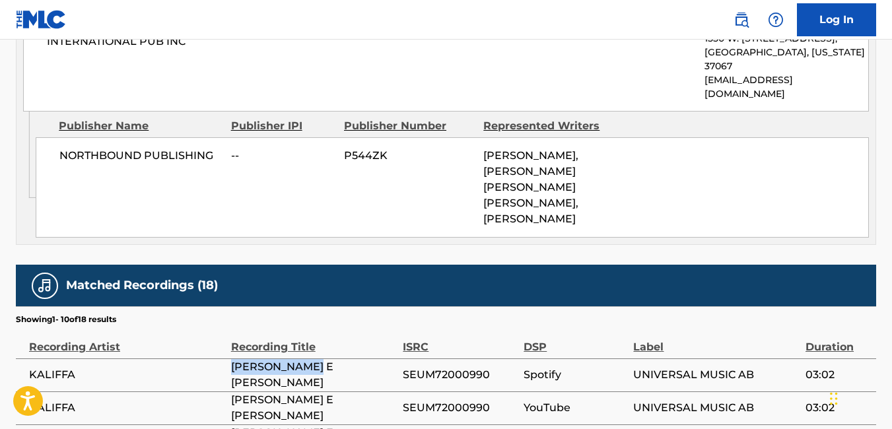
click at [287, 359] on span "[PERSON_NAME] E [PERSON_NAME]" at bounding box center [314, 375] width 166 height 32
drag, startPoint x: 323, startPoint y: 364, endPoint x: 223, endPoint y: 365, distance: 99.7
click at [223, 365] on tr "KALIFFA [PERSON_NAME] E [PERSON_NAME] SEUM72000990 Spotify UNIVERSAL MUSIC AB 0…" at bounding box center [446, 375] width 860 height 33
copy tr "[PERSON_NAME] E [PERSON_NAME]"
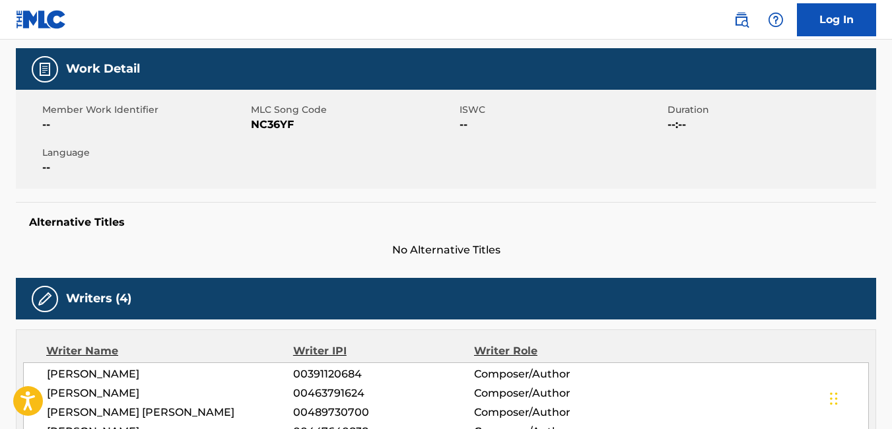
scroll to position [195, 0]
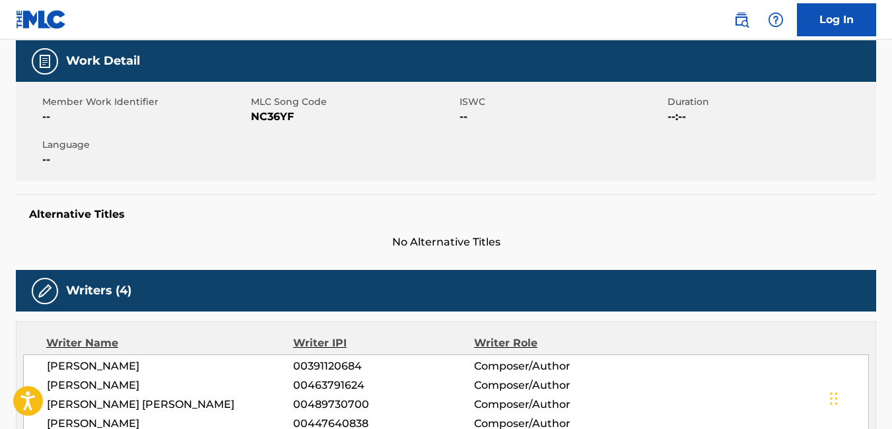
drag, startPoint x: 191, startPoint y: 381, endPoint x: 43, endPoint y: 386, distance: 148.0
click at [43, 386] on div "[PERSON_NAME] 00391120684 Composer/Author [PERSON_NAME] 00463791624 Composer/Au…" at bounding box center [446, 395] width 846 height 81
copy span "[PERSON_NAME]"
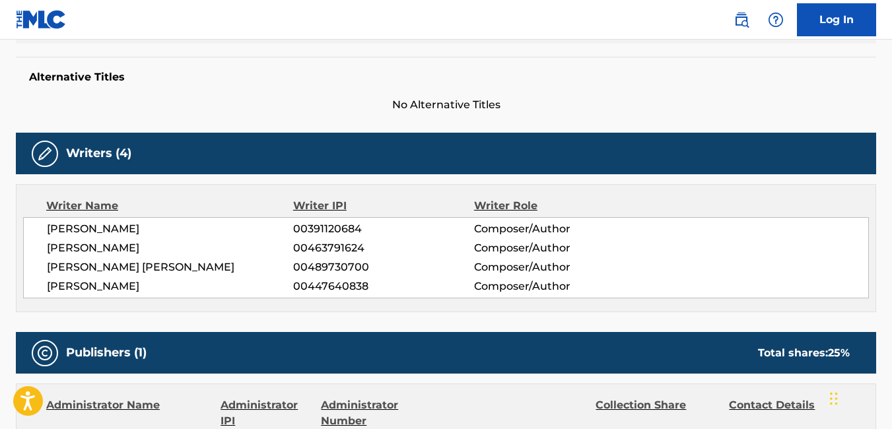
scroll to position [342, 0]
